Goal: Information Seeking & Learning: Learn about a topic

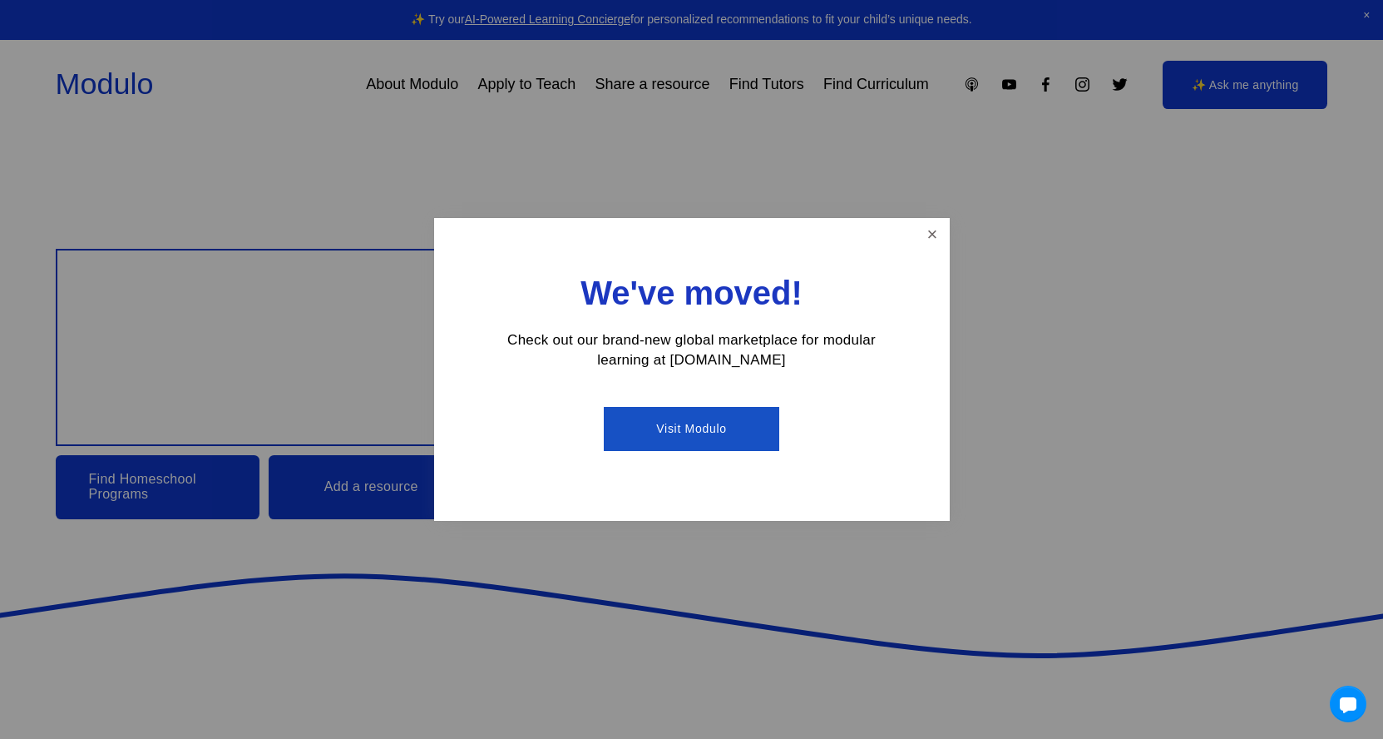
scroll to position [85, 0]
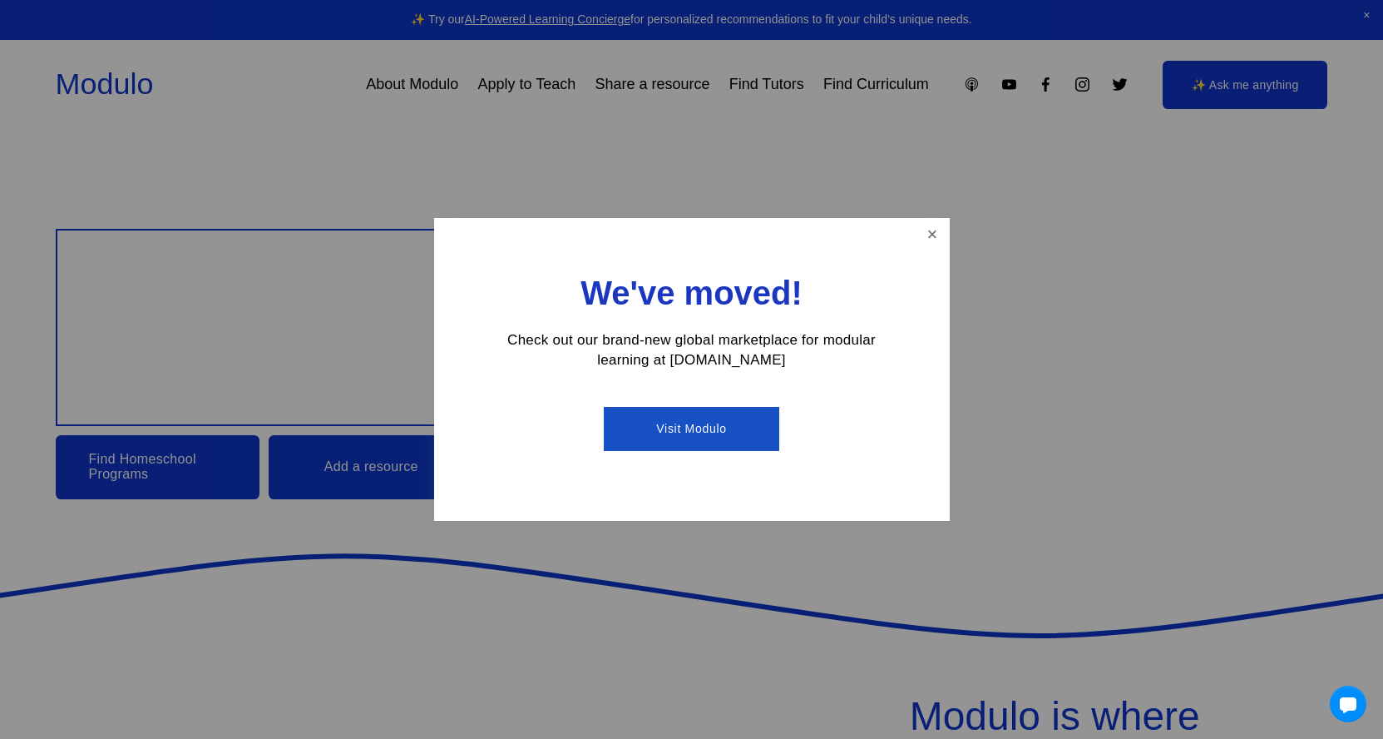
click at [180, 466] on div at bounding box center [691, 369] width 1383 height 739
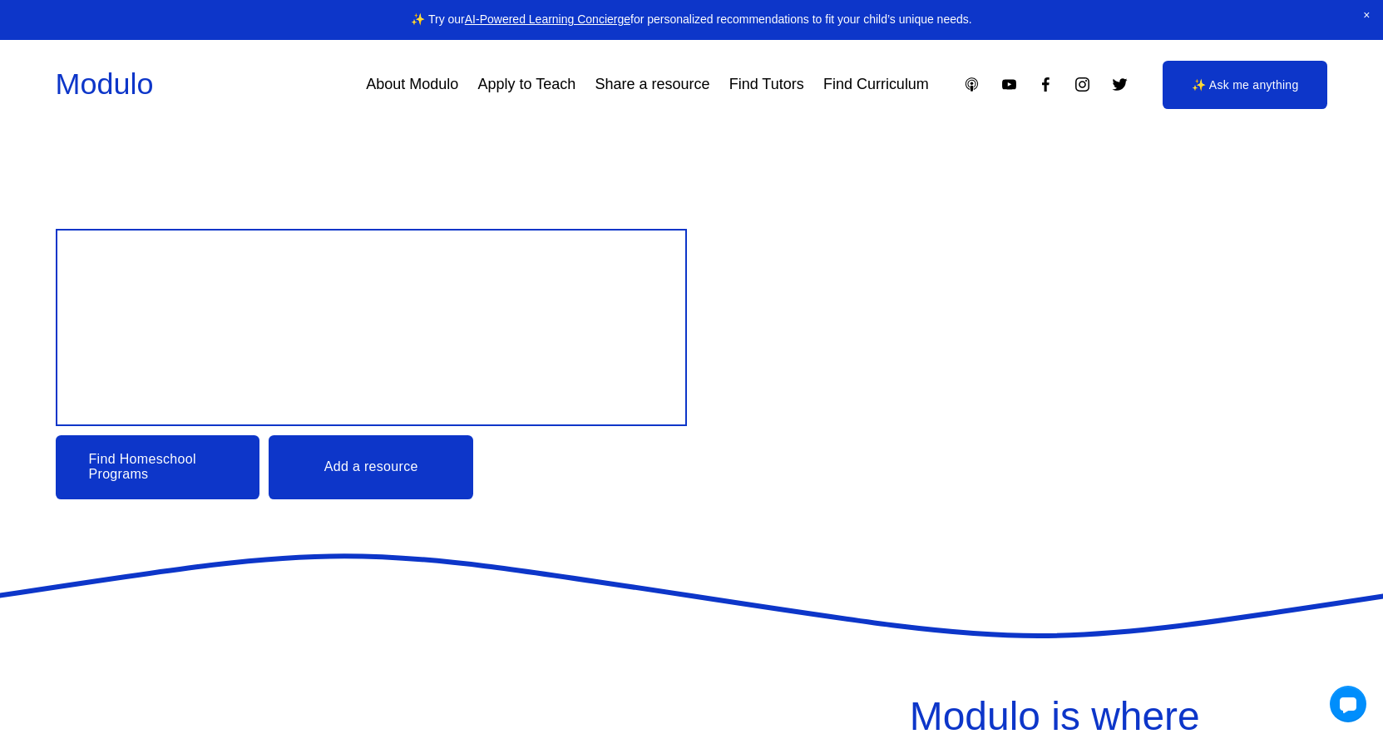
click at [180, 466] on link "Find Homeschool Programs" at bounding box center [158, 467] width 205 height 64
